Goal: Browse casually: Explore the website without a specific task or goal

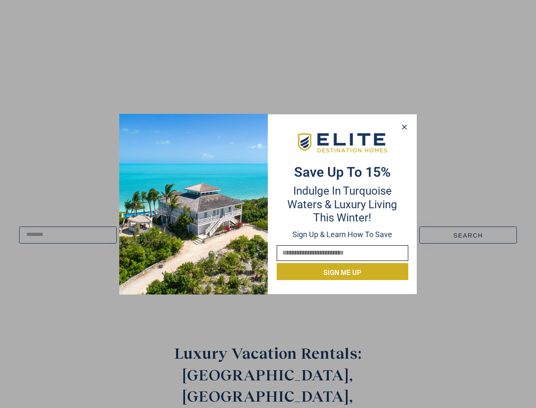
click at [268, 204] on div "Save up to 15% Indulge in Turquoise Waters & Luxury Living this winter! Sign up…" at bounding box center [342, 204] width 149 height 152
click at [404, 127] on icon at bounding box center [404, 126] width 5 height 5
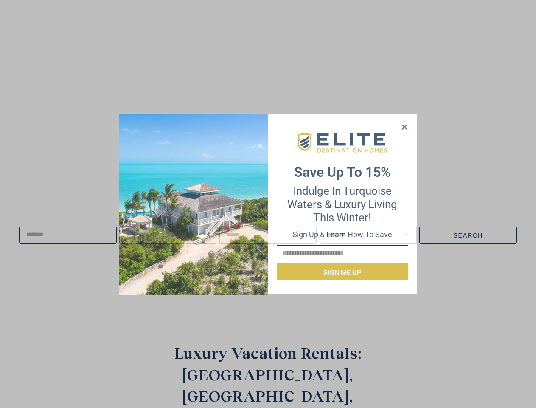
click at [405, 127] on icon at bounding box center [404, 126] width 5 height 5
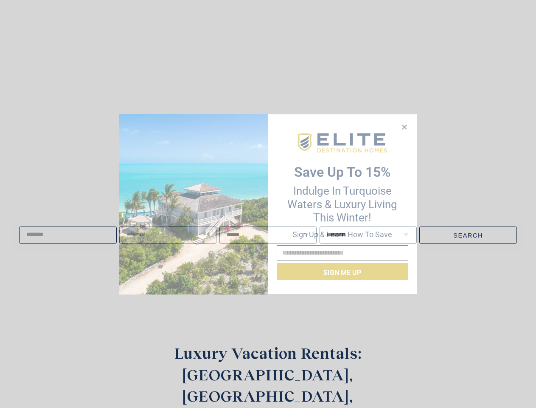
click at [404, 127] on icon at bounding box center [404, 126] width 5 height 5
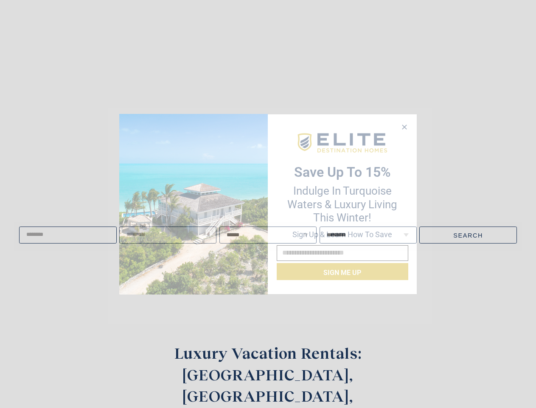
click at [194, 204] on img at bounding box center [193, 204] width 149 height 180
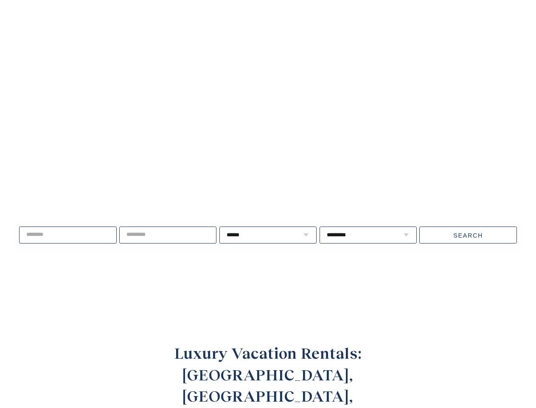
click at [343, 143] on video at bounding box center [268, 155] width 621 height 310
click at [343, 272] on div "Live well, travel often. ****** * * * * * * * * * ** ** ** ** ** ** **" at bounding box center [268, 234] width 536 height 109
